Goal: Navigation & Orientation: Find specific page/section

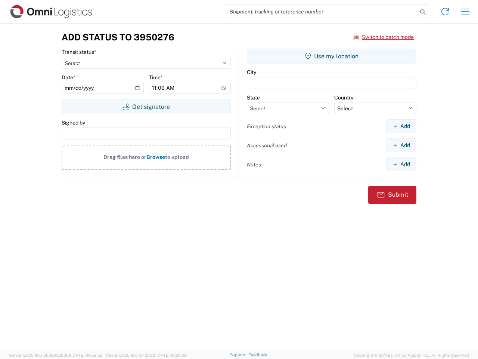
click at [321, 12] on input "search" at bounding box center [321, 11] width 194 height 14
click at [423, 12] on icon at bounding box center [423, 12] width 10 height 10
click at [446, 12] on icon at bounding box center [446, 12] width 12 height 12
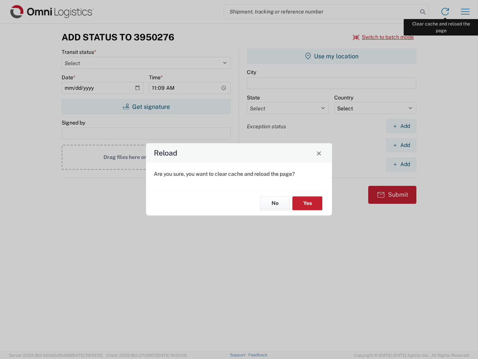
click at [466, 12] on div "Reload Are you sure, you want to clear cache and reload the page? No Yes" at bounding box center [239, 179] width 478 height 359
click at [384, 37] on div "Reload Are you sure, you want to clear cache and reload the page? No Yes" at bounding box center [239, 179] width 478 height 359
click at [146, 107] on div "Reload Are you sure, you want to clear cache and reload the page? No Yes" at bounding box center [239, 179] width 478 height 359
click at [332, 56] on div "Reload Are you sure, you want to clear cache and reload the page? No Yes" at bounding box center [239, 179] width 478 height 359
click at [401, 126] on div "Reload Are you sure, you want to clear cache and reload the page? No Yes" at bounding box center [239, 179] width 478 height 359
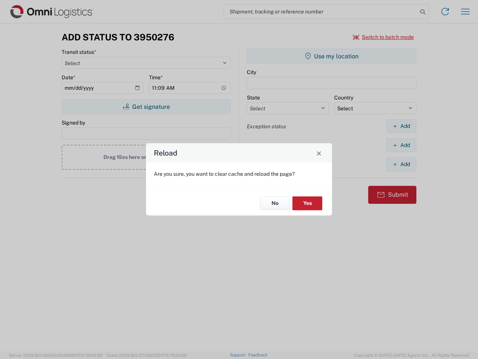
click at [401, 145] on div "Reload Are you sure, you want to clear cache and reload the page? No Yes" at bounding box center [239, 179] width 478 height 359
click at [401, 164] on div "Reload Are you sure, you want to clear cache and reload the page? No Yes" at bounding box center [239, 179] width 478 height 359
